Goal: Task Accomplishment & Management: Manage account settings

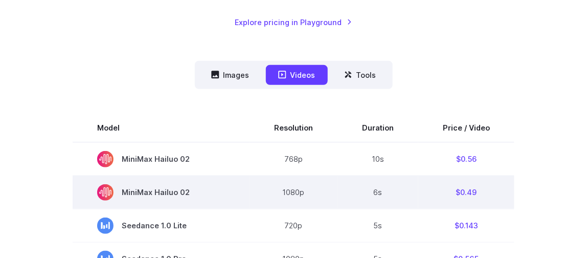
scroll to position [256, 0]
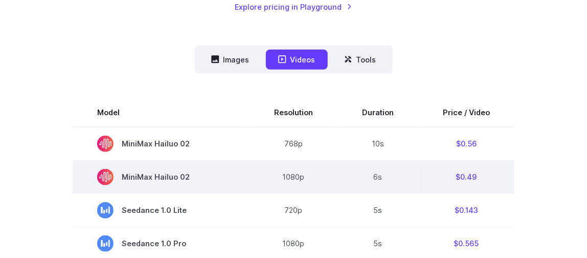
click at [381, 175] on td "6s" at bounding box center [377, 176] width 81 height 33
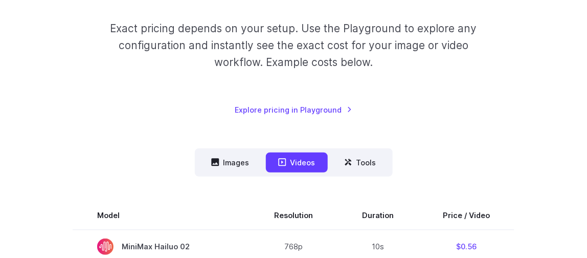
scroll to position [0, 0]
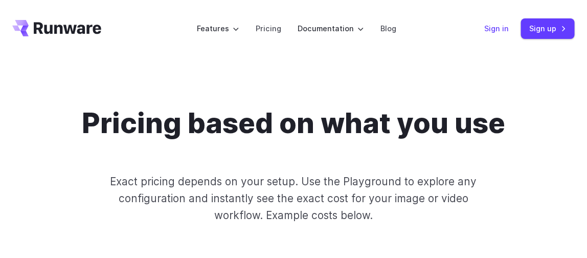
click at [499, 28] on link "Sign in" at bounding box center [496, 28] width 25 height 12
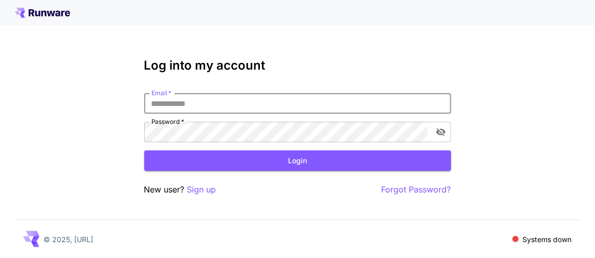
click at [215, 104] on input "Email   *" at bounding box center [297, 103] width 307 height 20
type input "*"
type input "**********"
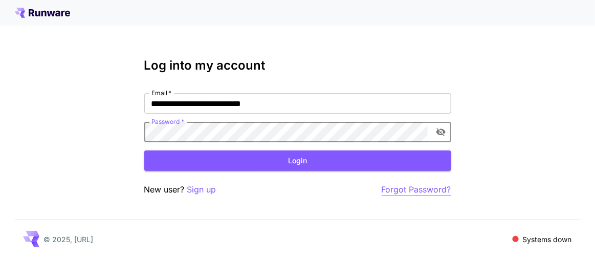
click at [409, 189] on p "Forgot Password?" at bounding box center [416, 189] width 70 height 13
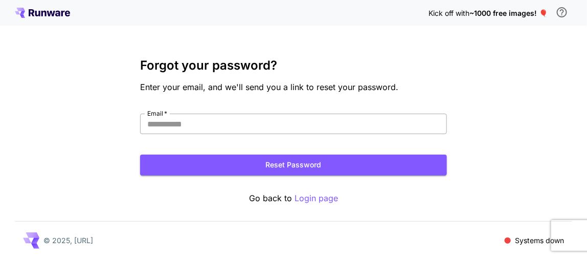
click at [262, 127] on input "Email   *" at bounding box center [293, 124] width 307 height 20
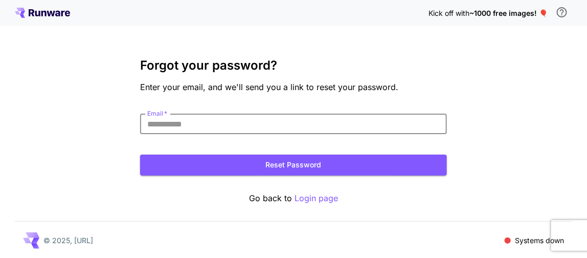
type input "**********"
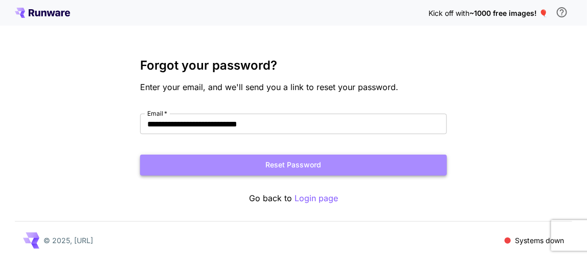
click at [296, 165] on button "Reset Password" at bounding box center [293, 164] width 307 height 21
